Goal: Information Seeking & Learning: Learn about a topic

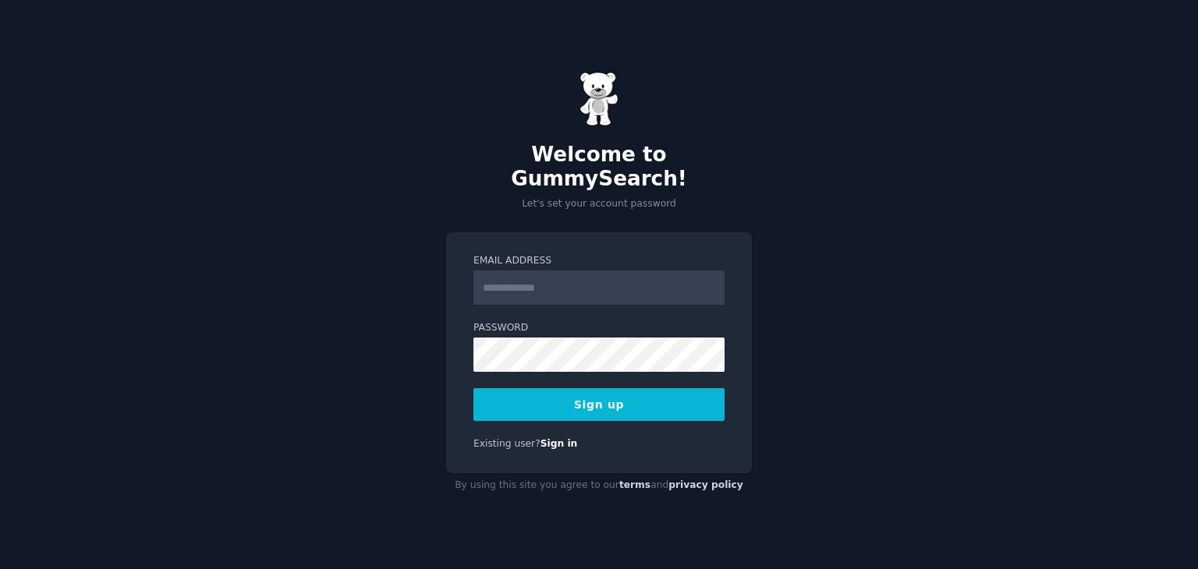
click at [530, 282] on input "Email Address" at bounding box center [598, 288] width 251 height 34
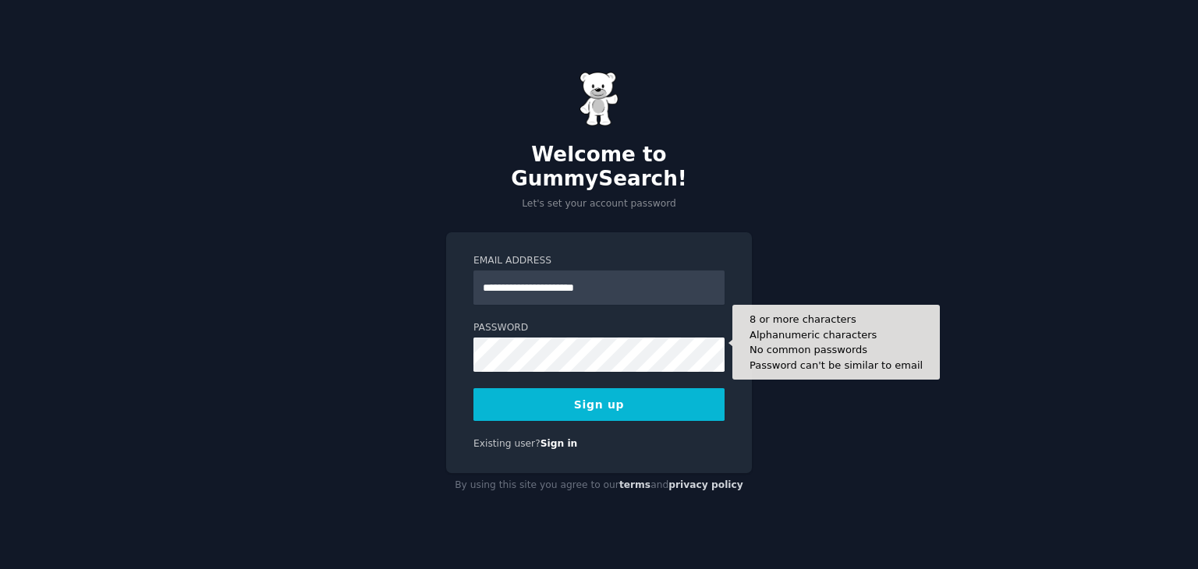
type input "**********"
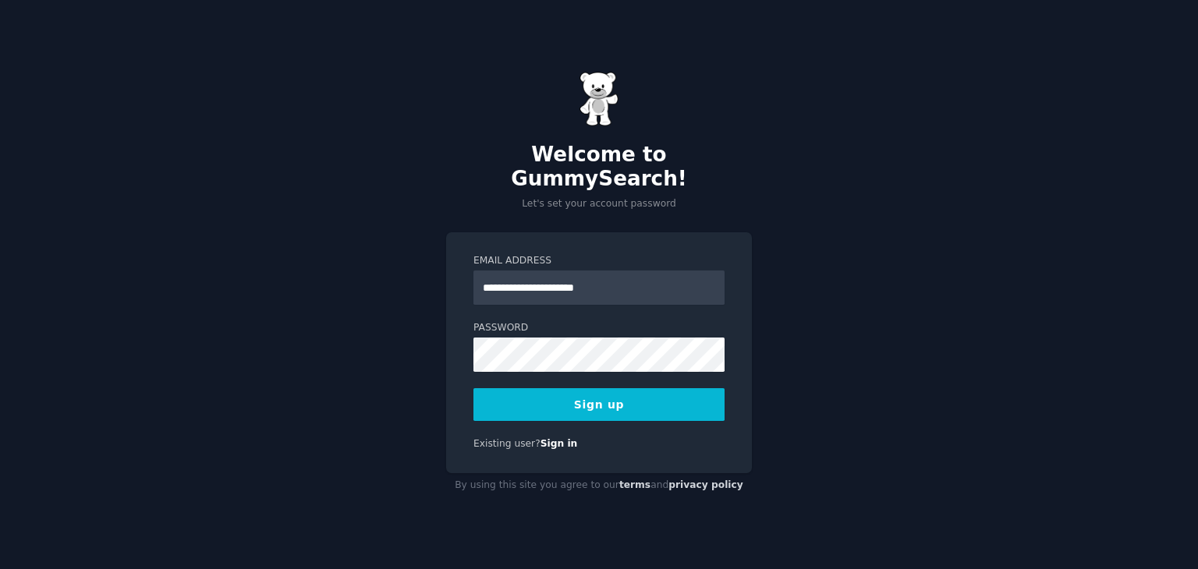
click at [587, 388] on button "Sign up" at bounding box center [598, 404] width 251 height 33
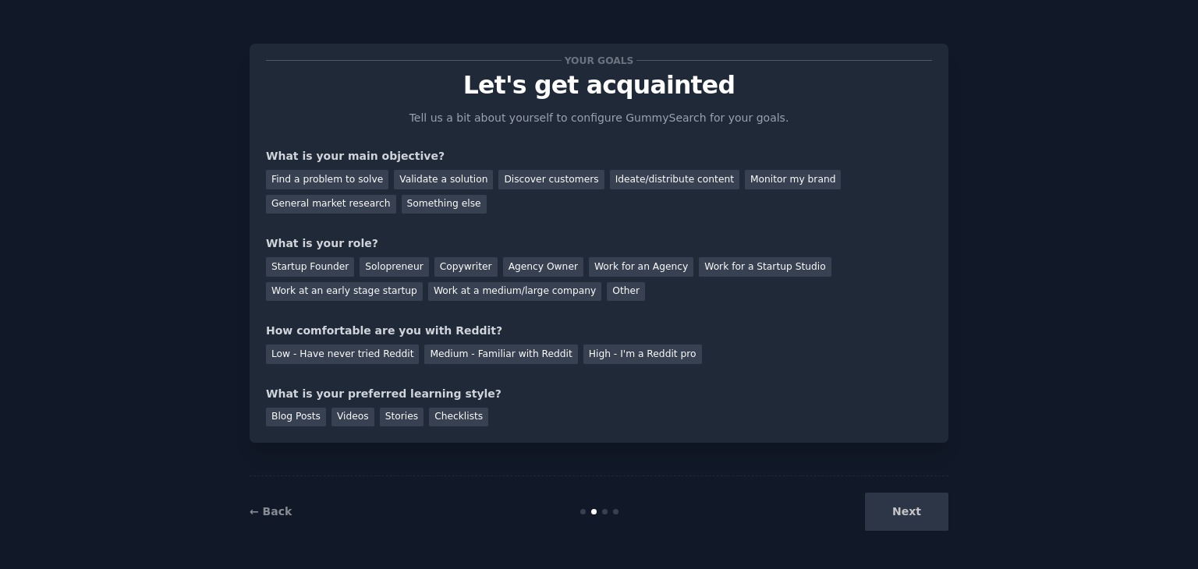
click at [914, 519] on div "Next" at bounding box center [831, 512] width 233 height 38
click at [908, 506] on div "Next" at bounding box center [831, 512] width 233 height 38
click at [324, 177] on div "Find a problem to solve" at bounding box center [327, 179] width 122 height 19
click at [501, 179] on div "Discover customers" at bounding box center [550, 179] width 105 height 19
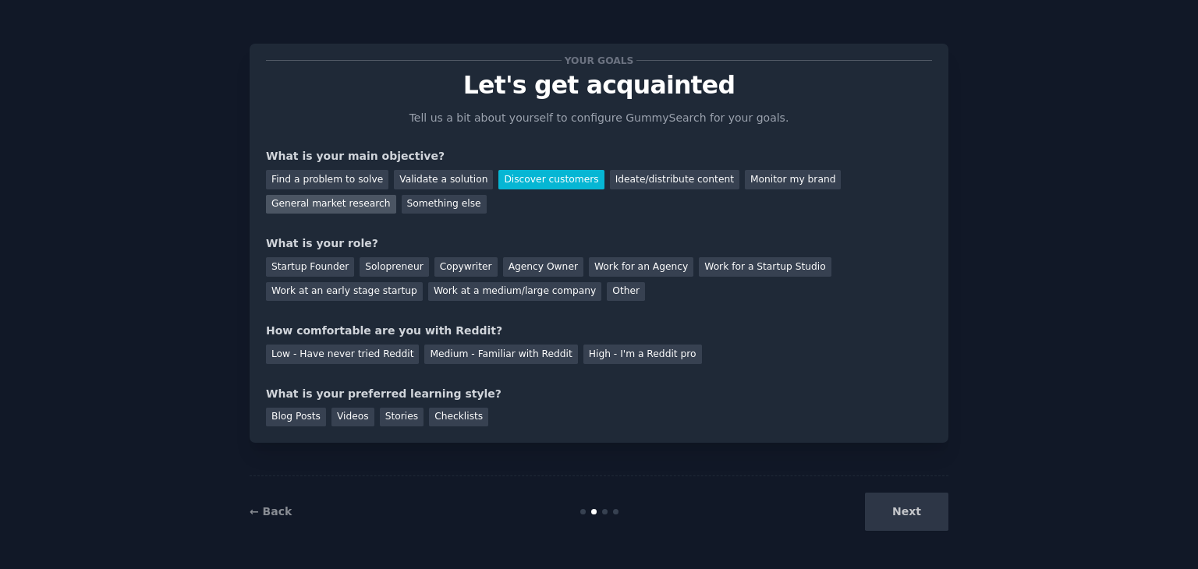
click at [396, 195] on div "General market research" at bounding box center [331, 204] width 130 height 19
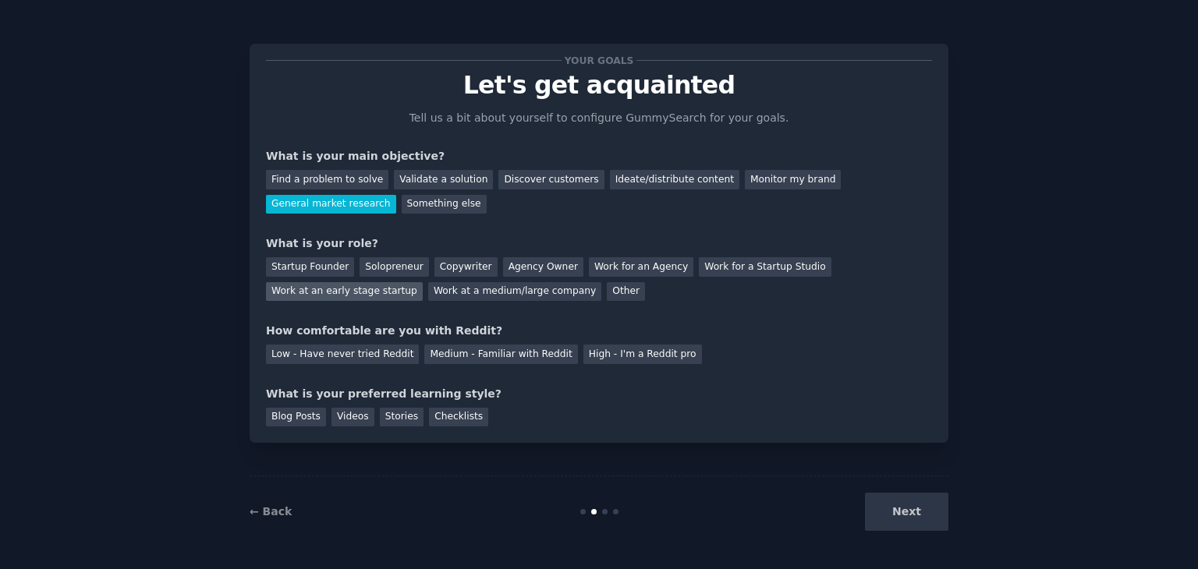
click at [423, 282] on div "Work at an early stage startup" at bounding box center [344, 291] width 157 height 19
click at [319, 358] on div "Low - Have never tried Reddit" at bounding box center [342, 354] width 153 height 19
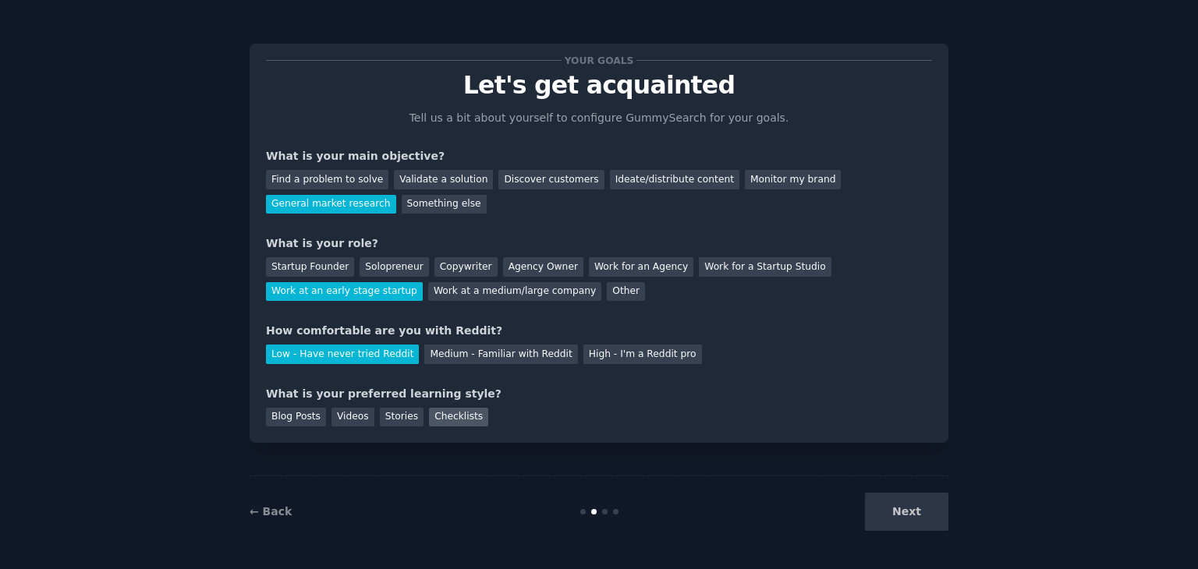
click at [444, 419] on div "Checklists" at bounding box center [458, 417] width 59 height 19
click at [303, 420] on div "Blog Posts" at bounding box center [296, 417] width 60 height 19
click at [439, 420] on div "Checklists" at bounding box center [458, 417] width 59 height 19
click at [301, 410] on div "Blog Posts" at bounding box center [296, 417] width 60 height 19
click at [903, 512] on button "Next" at bounding box center [906, 512] width 83 height 38
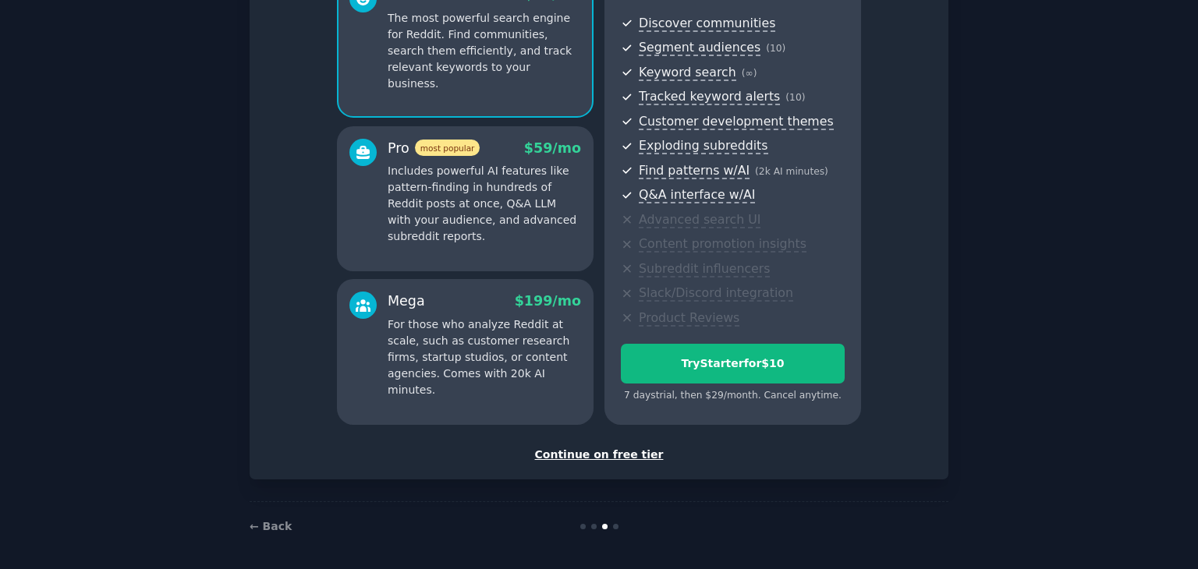
scroll to position [170, 0]
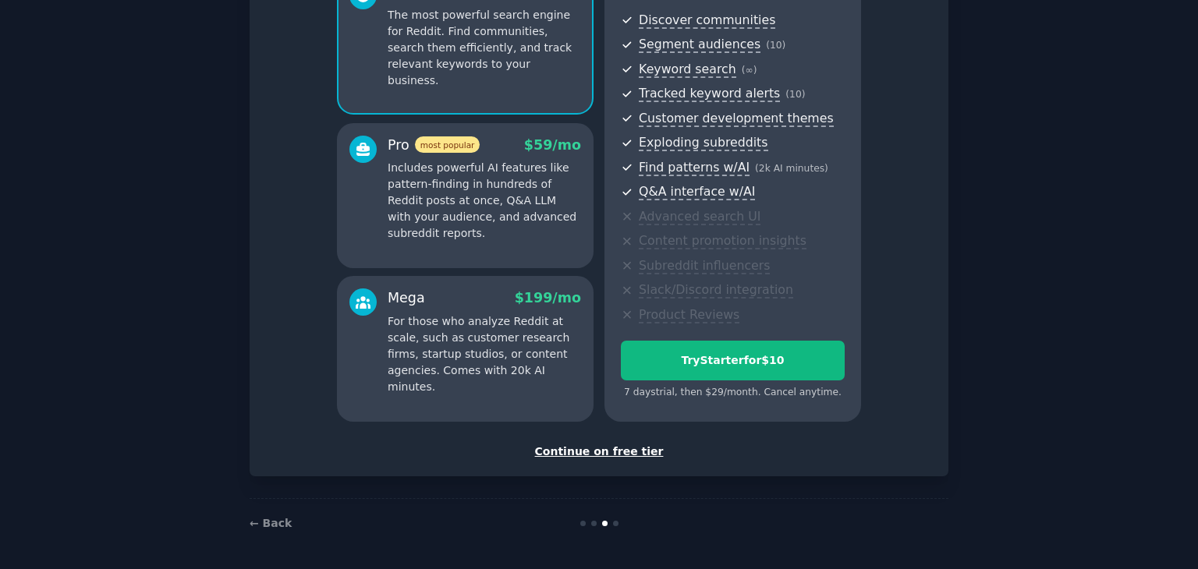
click at [603, 452] on div "Continue on free tier" at bounding box center [599, 452] width 666 height 16
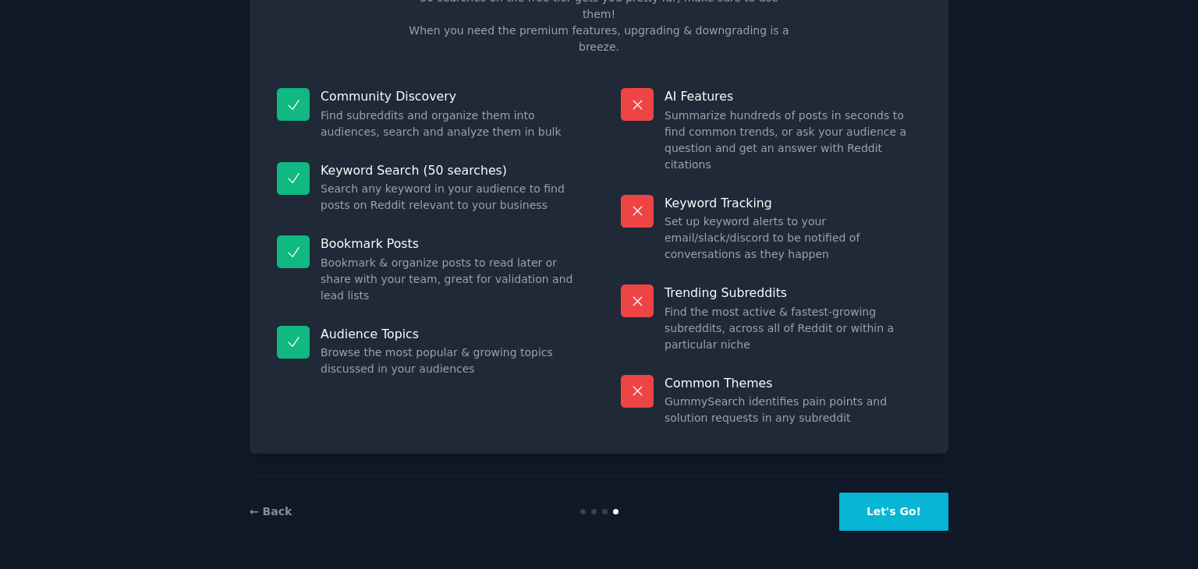
scroll to position [37, 0]
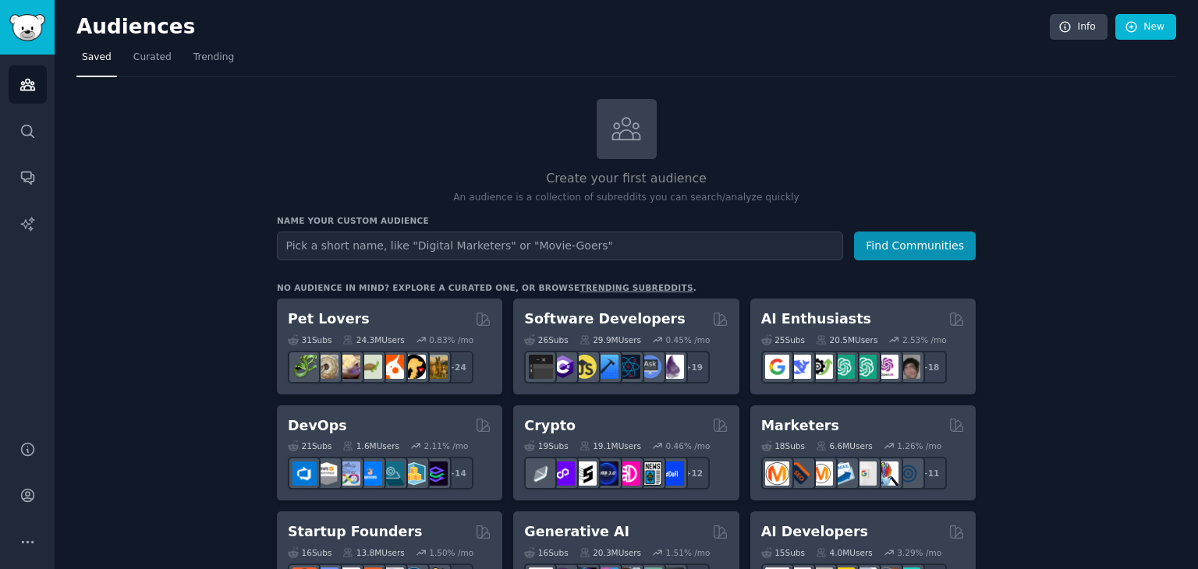
click at [423, 246] on input "text" at bounding box center [560, 246] width 566 height 29
type input "education loan"
click at [920, 232] on button "Find Communities" at bounding box center [915, 246] width 122 height 29
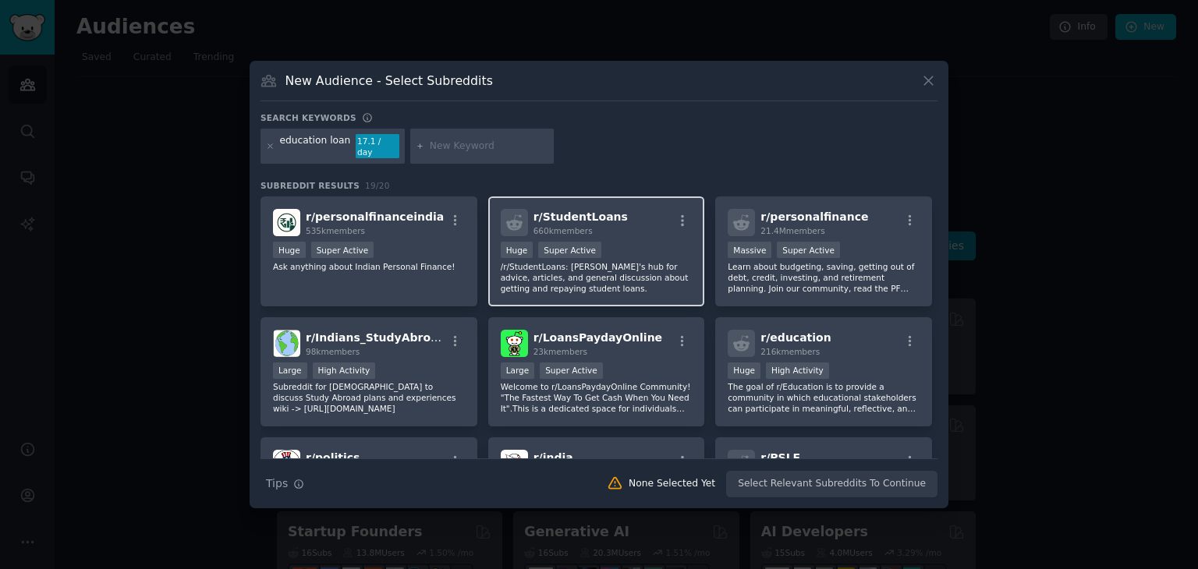
click at [603, 253] on div "Huge Super Active" at bounding box center [597, 251] width 192 height 19
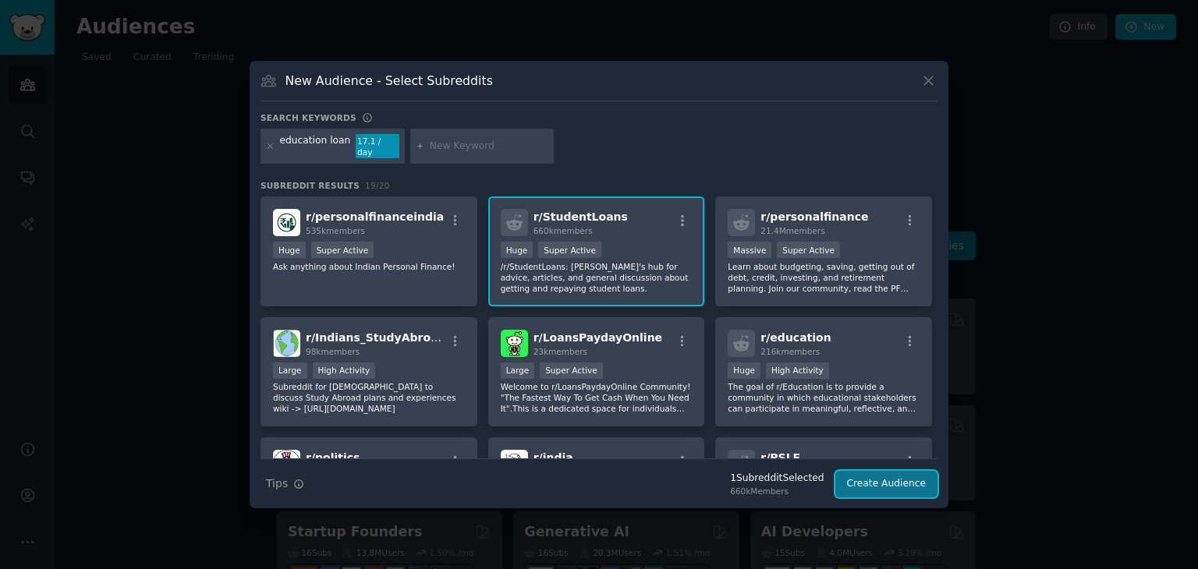
click at [856, 480] on button "Create Audience" at bounding box center [886, 484] width 103 height 27
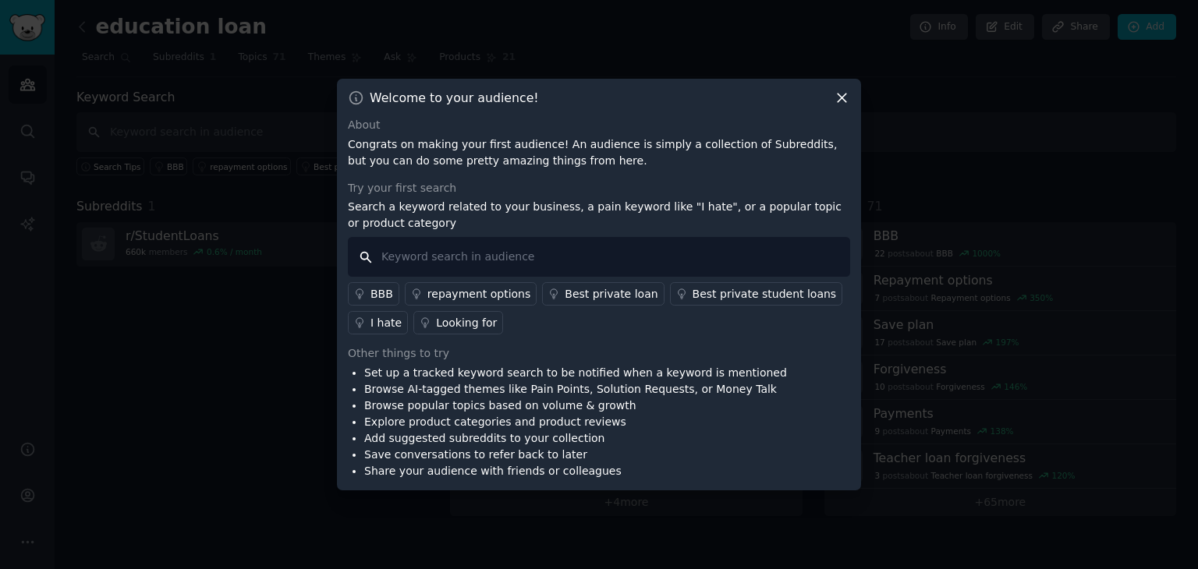
click at [417, 271] on input "text" at bounding box center [599, 257] width 502 height 40
type input "education loan"
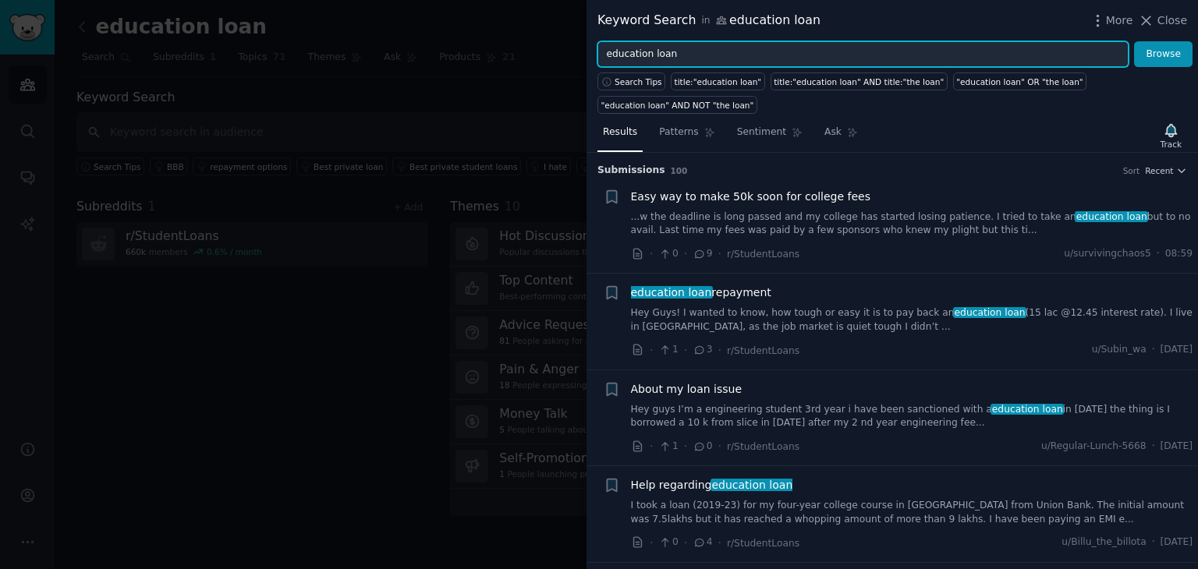
click at [715, 49] on input "education loan" at bounding box center [862, 54] width 531 height 27
type input "education loan process"
click at [1134, 41] on button "Browse" at bounding box center [1163, 54] width 58 height 27
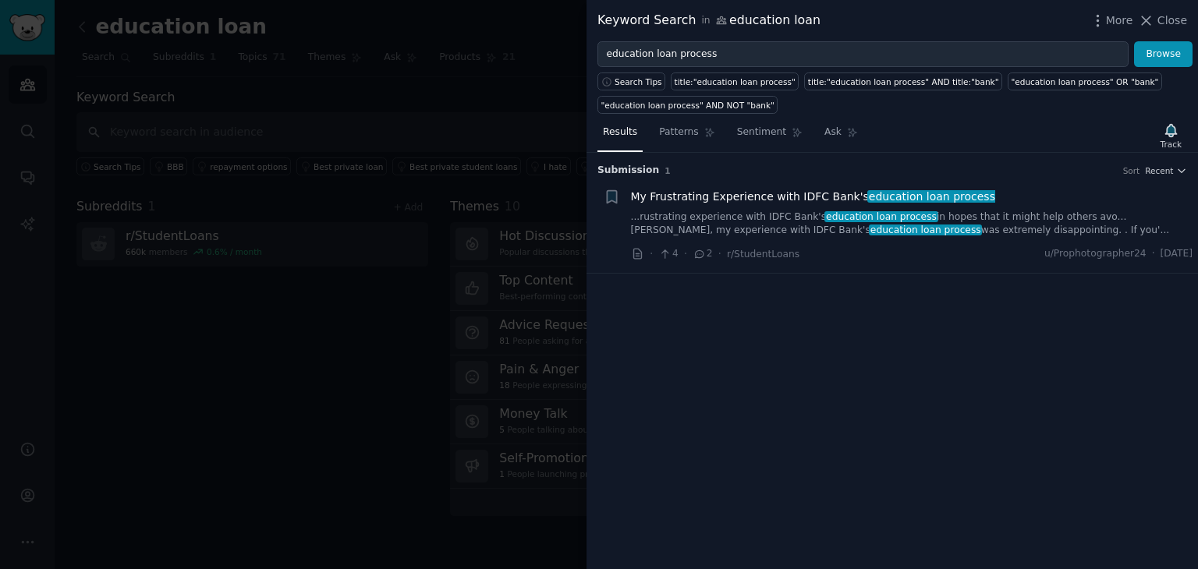
click at [728, 200] on span "My Frustrating Experience with IDFC Bank's education loan process" at bounding box center [813, 197] width 364 height 16
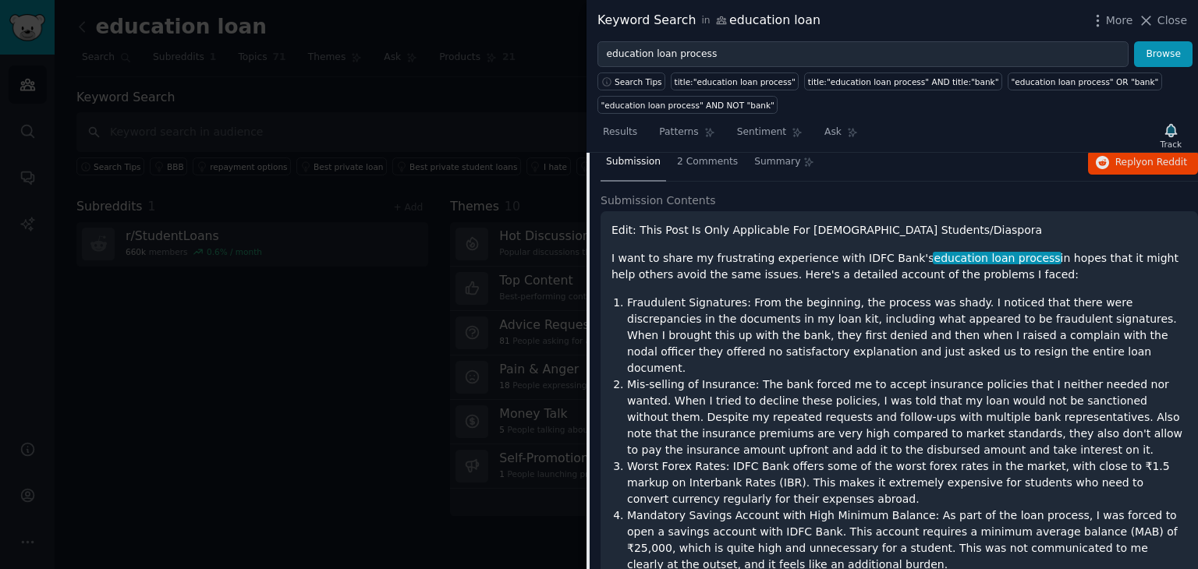
scroll to position [77, 0]
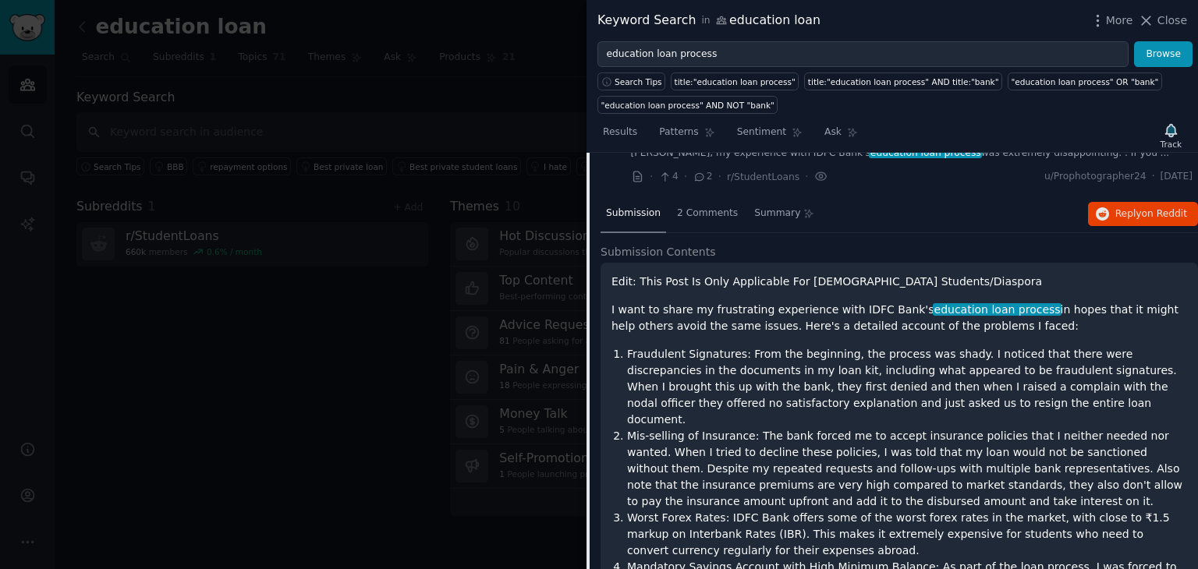
click at [646, 316] on p "I want to share my frustrating experience with IDFC Bank's education loan proce…" at bounding box center [899, 318] width 576 height 33
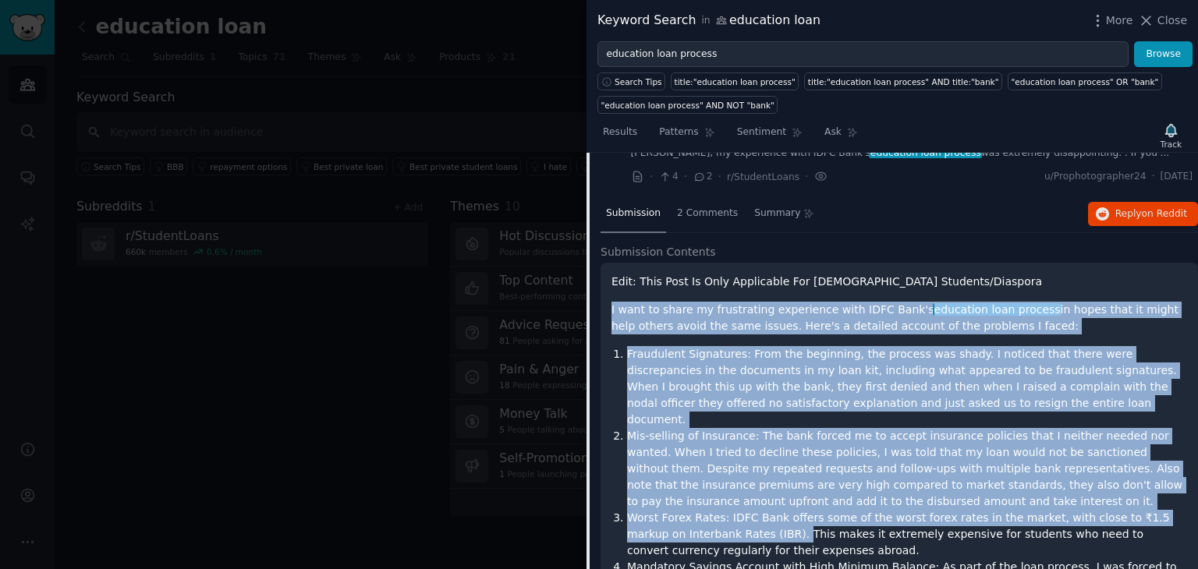
drag, startPoint x: 611, startPoint y: 308, endPoint x: 733, endPoint y: 519, distance: 244.3
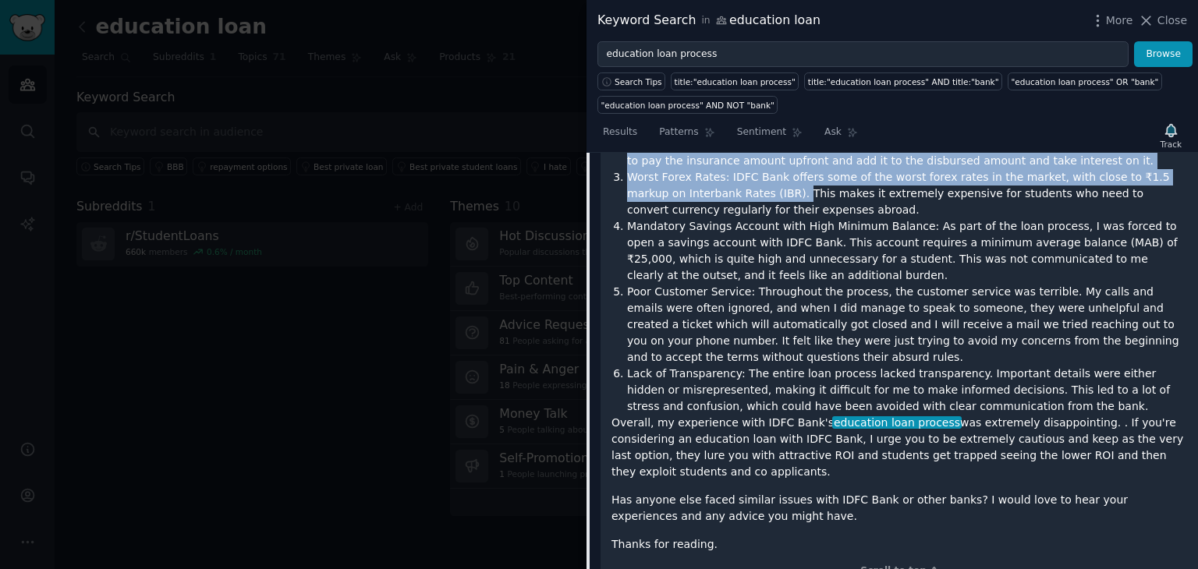
scroll to position [420, 0]
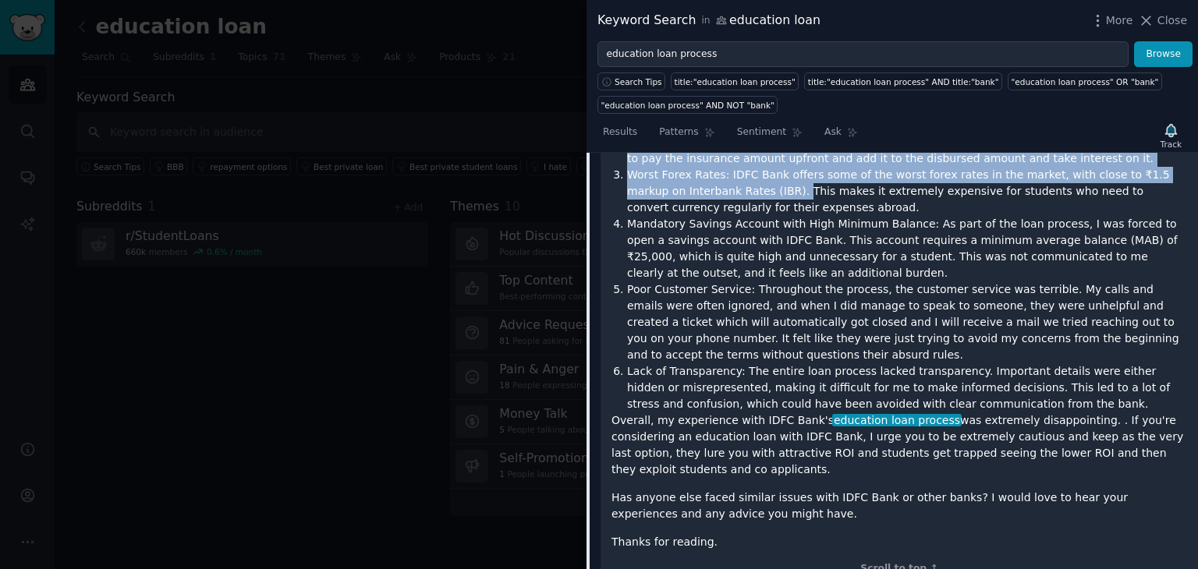
click at [1160, 443] on p "Overall, my experience with IDFC Bank's education loan process was extremely di…" at bounding box center [899, 446] width 576 height 66
copy div "L ipsu do sitam co adipiscinge seddoeiusm temp INCI Utla'e doloremag aliq enima…"
click at [1167, 19] on span "Close" at bounding box center [1172, 20] width 30 height 16
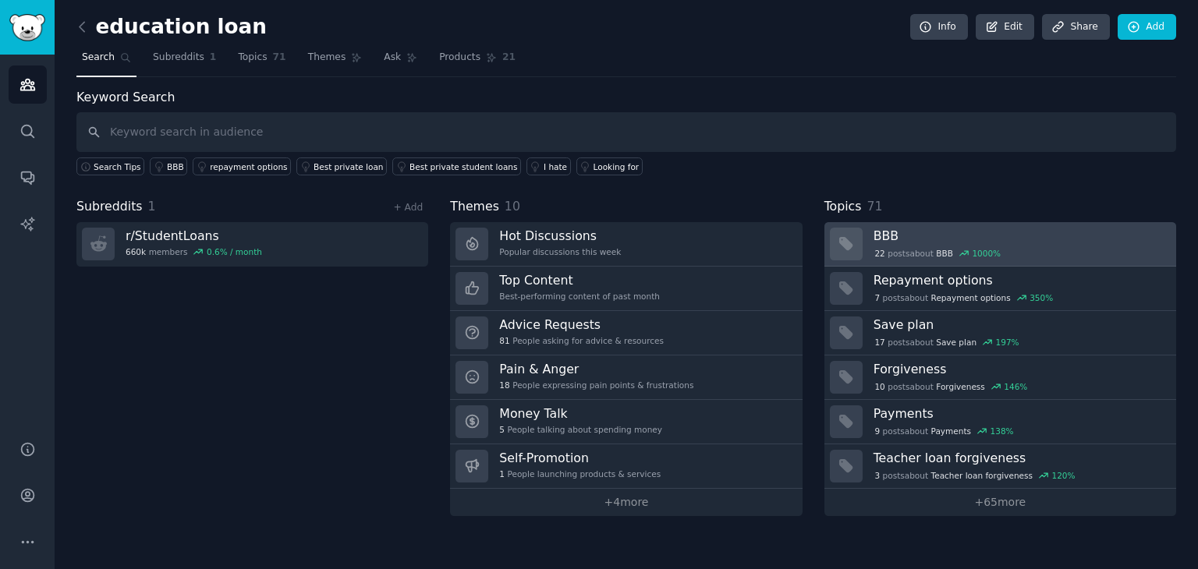
click at [891, 234] on h3 "BBB" at bounding box center [1020, 236] width 292 height 16
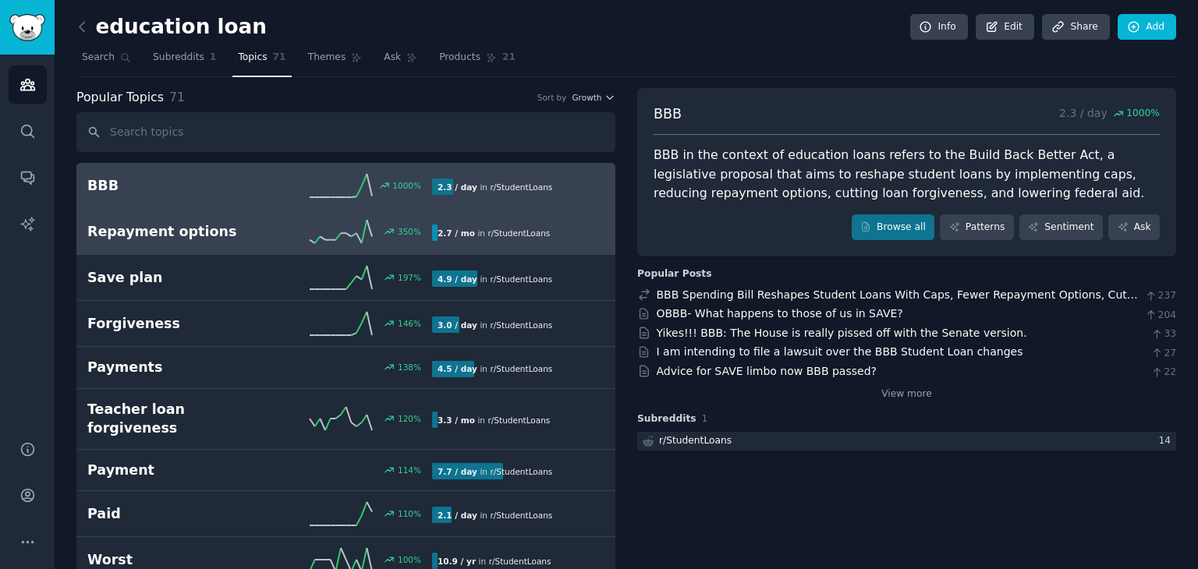
click at [204, 236] on h2 "Repayment options" at bounding box center [173, 231] width 172 height 19
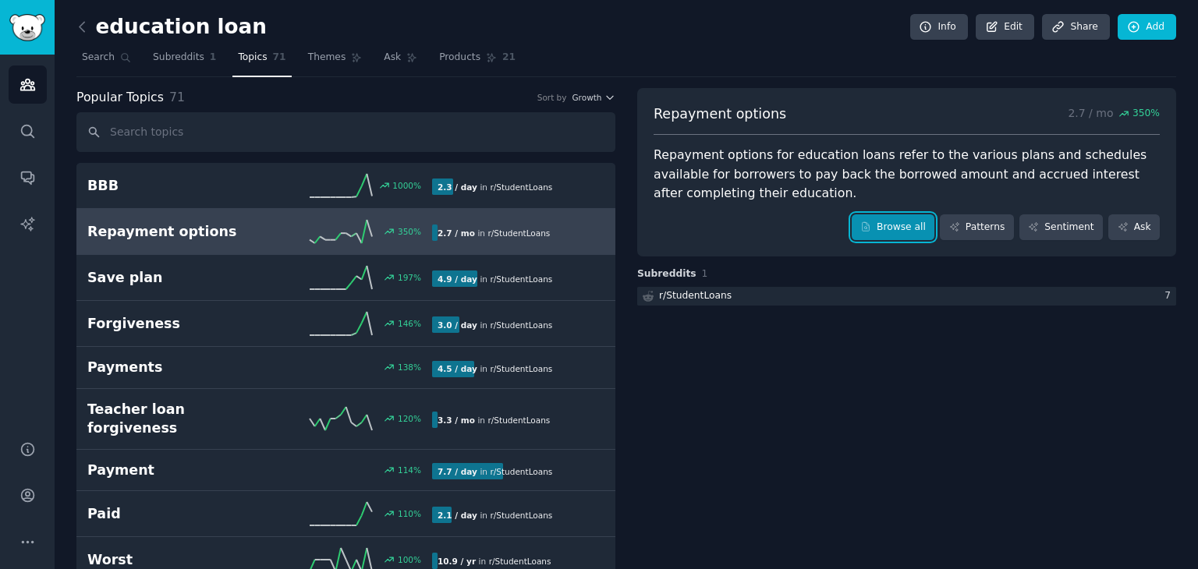
click at [883, 219] on link "Browse all" at bounding box center [893, 227] width 83 height 27
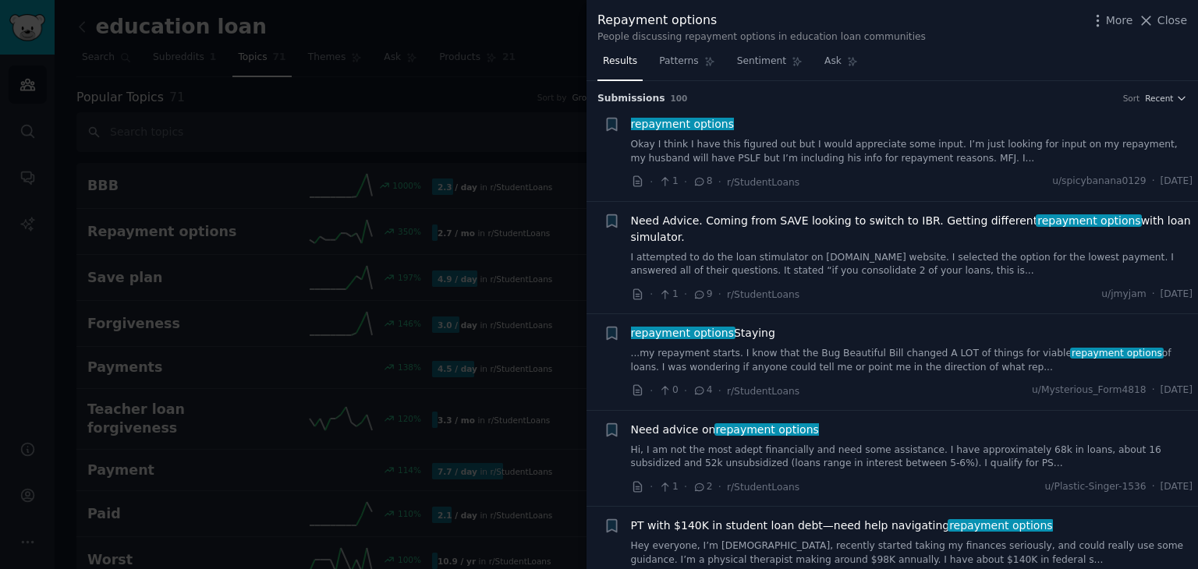
click at [1169, 30] on div "Repayment options People discussing repayment options in education loan communi…" at bounding box center [892, 27] width 590 height 33
click at [1168, 16] on span "Close" at bounding box center [1172, 20] width 30 height 16
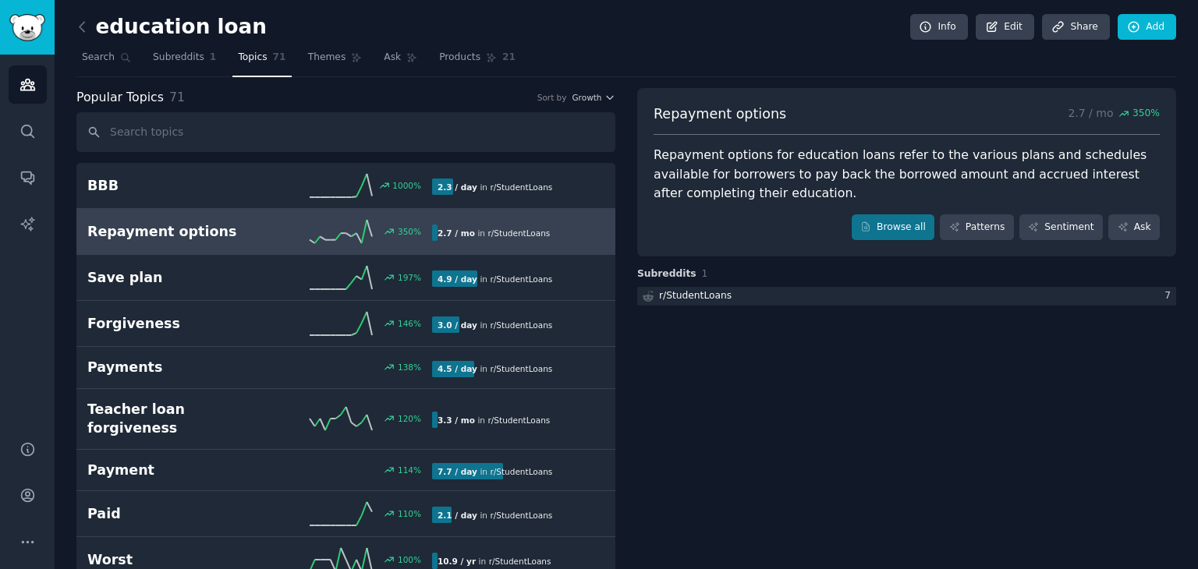
click at [232, 69] on link "Topics 71" at bounding box center [261, 61] width 58 height 32
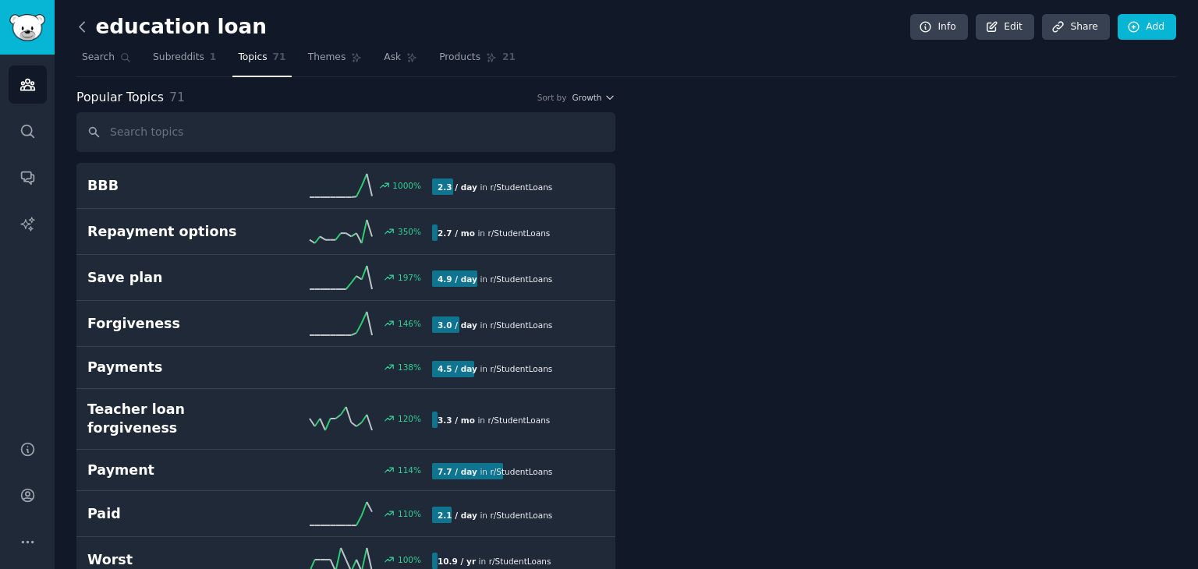
click at [77, 25] on icon at bounding box center [82, 27] width 16 height 16
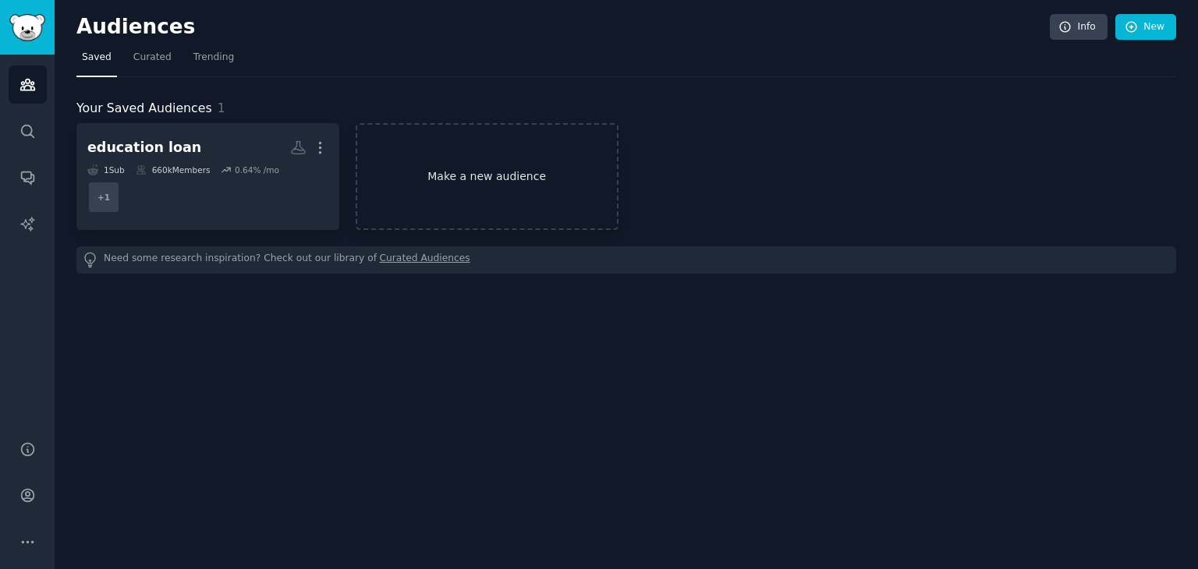
click at [459, 157] on link "Make a new audience" at bounding box center [487, 176] width 263 height 107
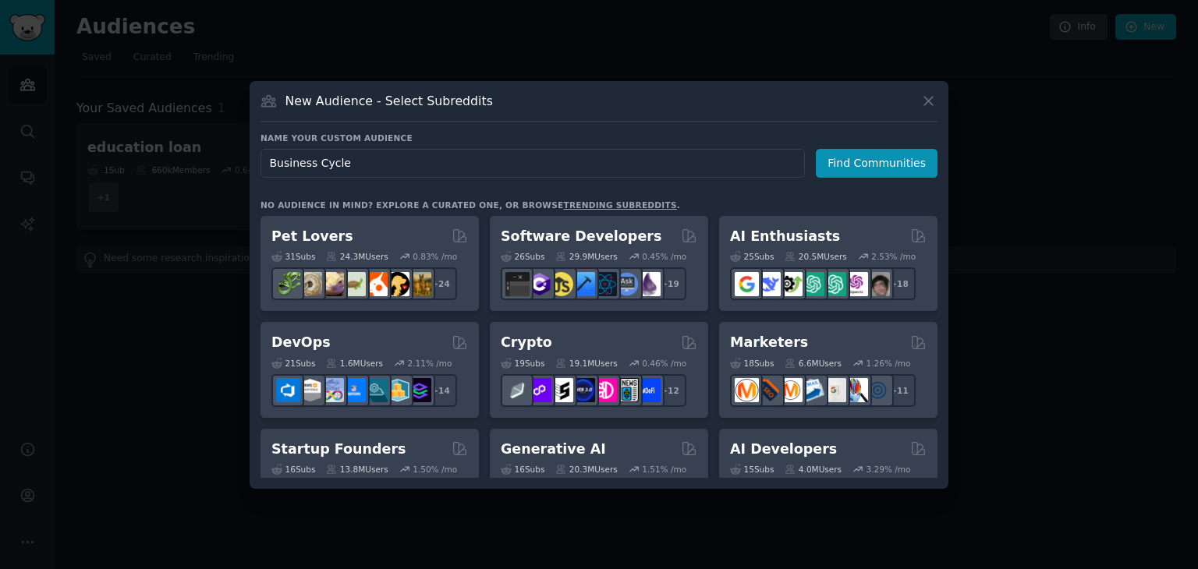
type input "Business Cycle"
type input "Loan aggrigator"
click button "Find Communities" at bounding box center [877, 163] width 122 height 29
